Goal: Communication & Community: Answer question/provide support

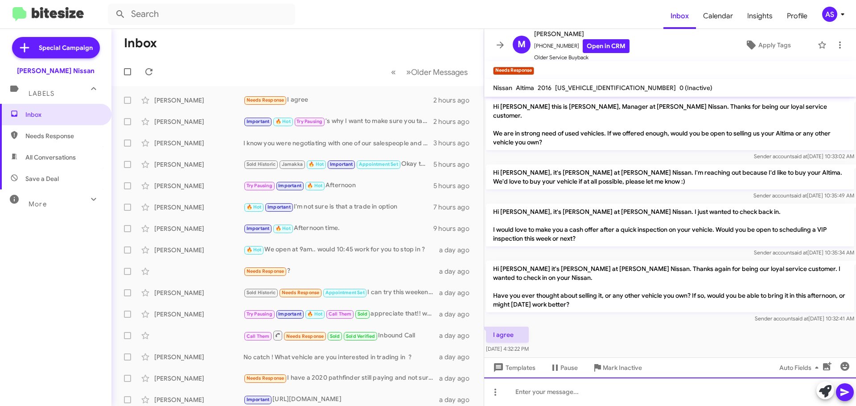
click at [614, 390] on div at bounding box center [670, 391] width 372 height 29
click at [617, 387] on div at bounding box center [670, 391] width 372 height 29
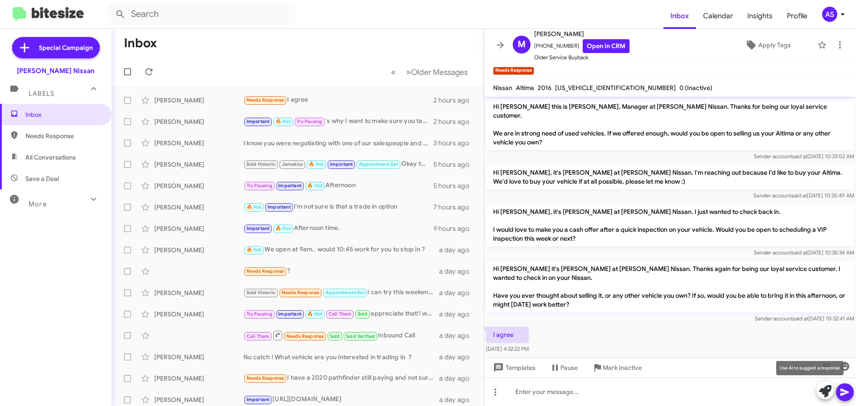
click at [824, 394] on icon at bounding box center [825, 391] width 12 height 12
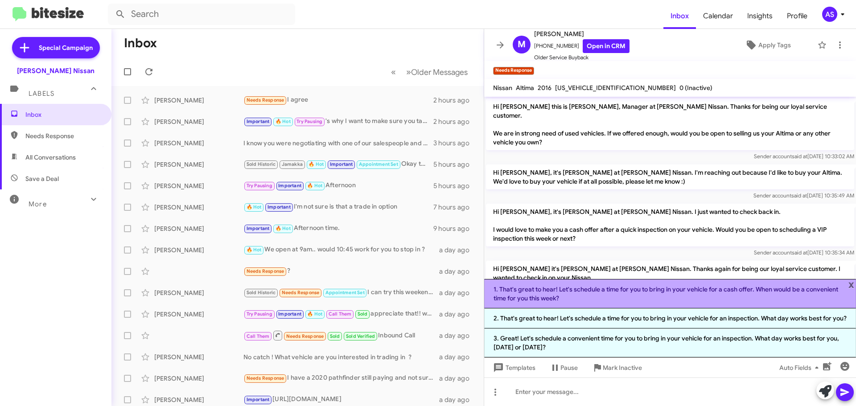
click at [590, 286] on li "1. That's great to hear! Let's schedule a time for you to bring in your vehicle…" at bounding box center [670, 293] width 372 height 29
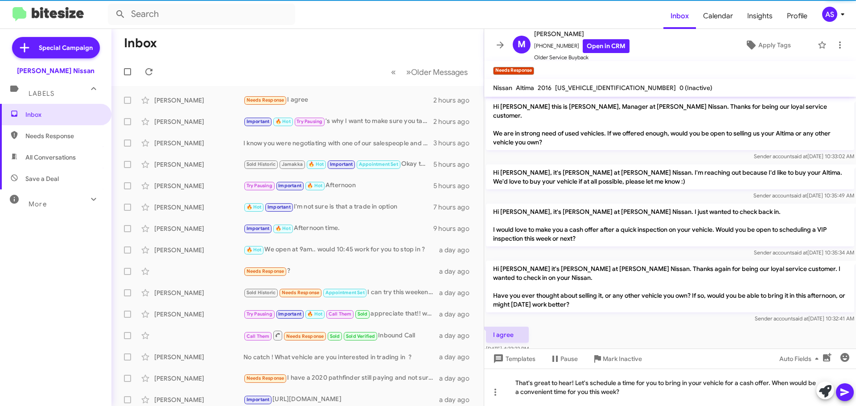
click at [844, 393] on icon at bounding box center [844, 393] width 8 height 8
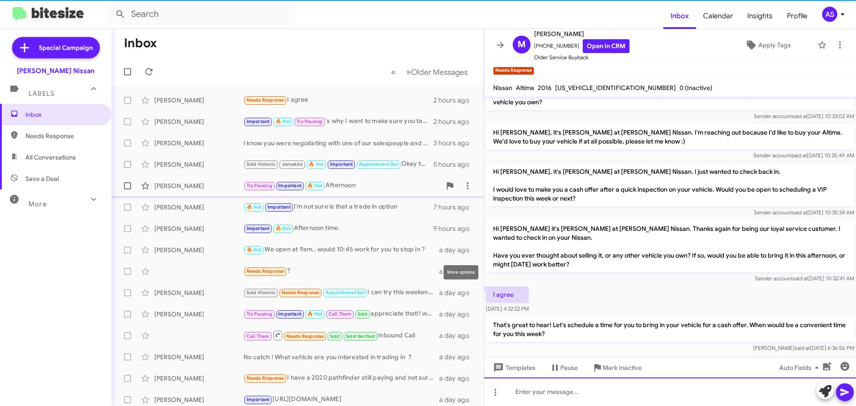
scroll to position [41, 0]
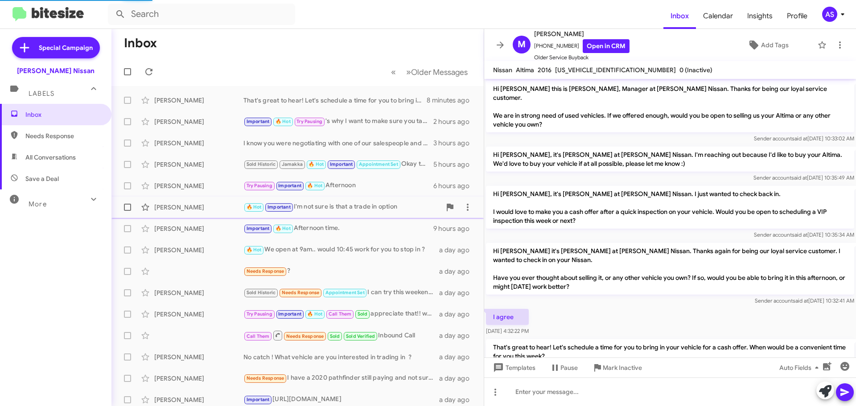
scroll to position [6, 0]
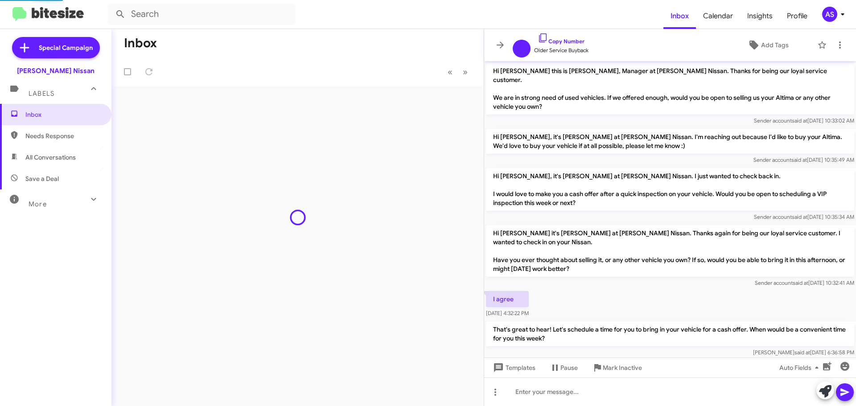
scroll to position [6, 0]
